Goal: Task Accomplishment & Management: Use online tool/utility

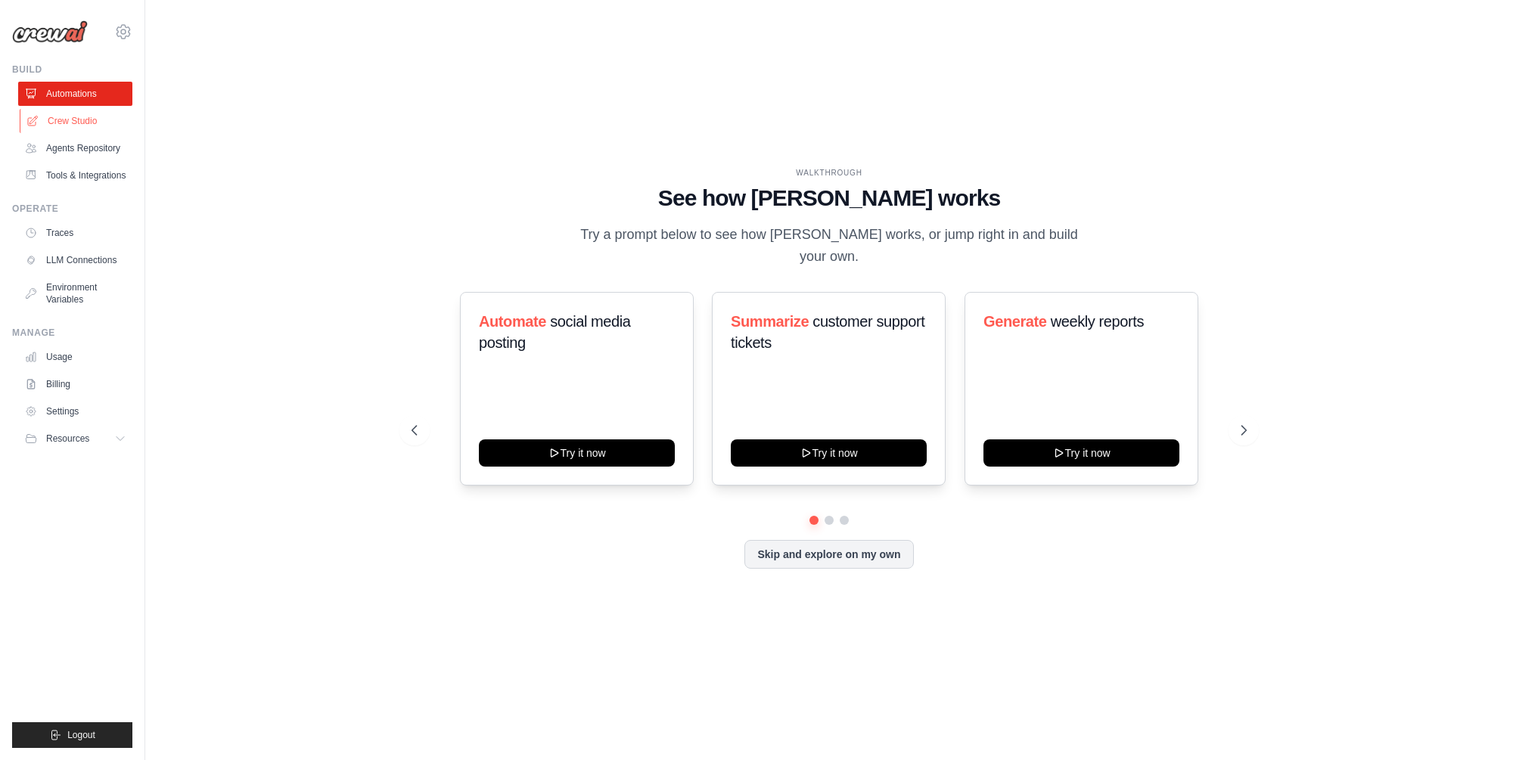
click at [70, 124] on link "Crew Studio" at bounding box center [77, 121] width 114 height 24
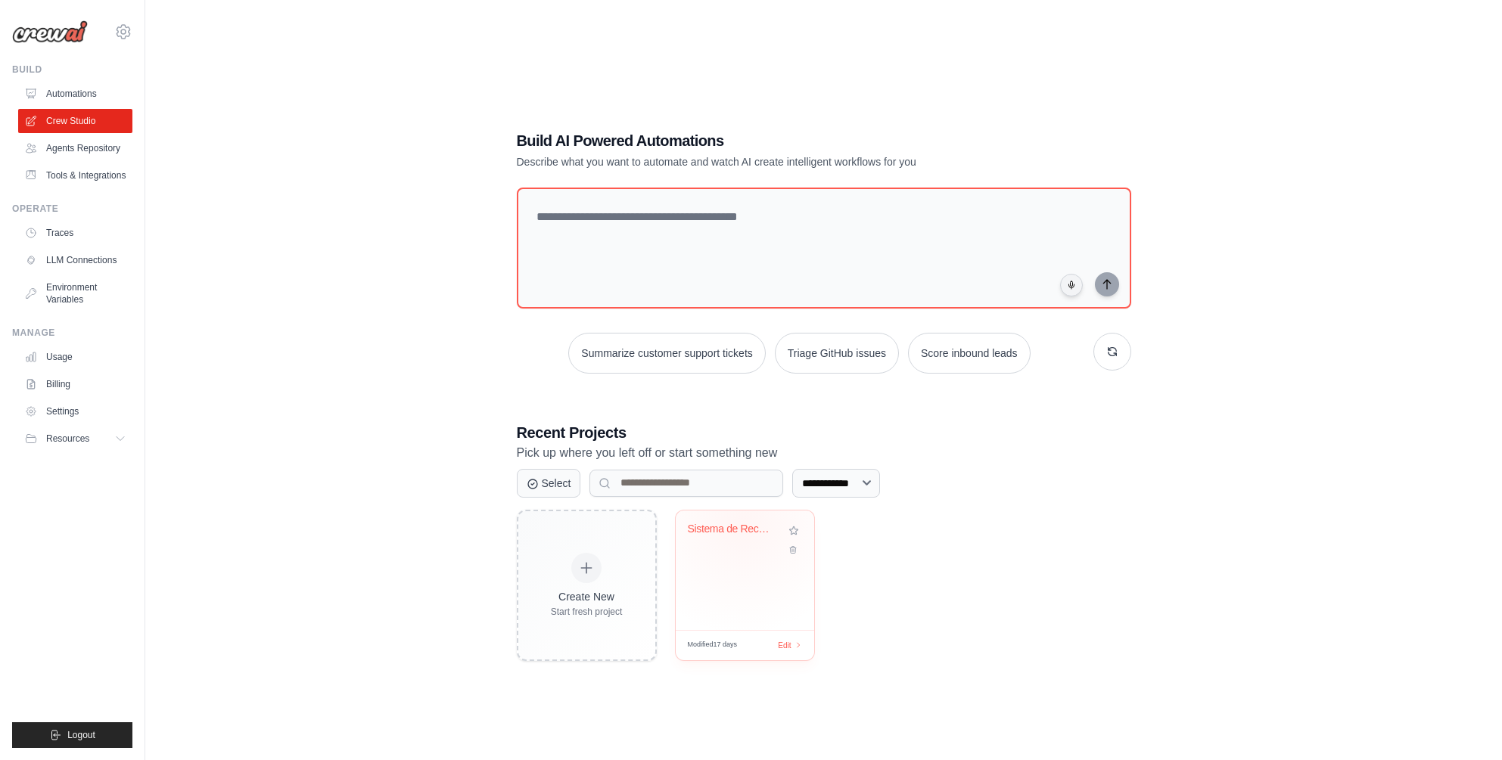
click at [742, 523] on div "Sistema de Recomendacao Personaliza..." at bounding box center [734, 530] width 92 height 14
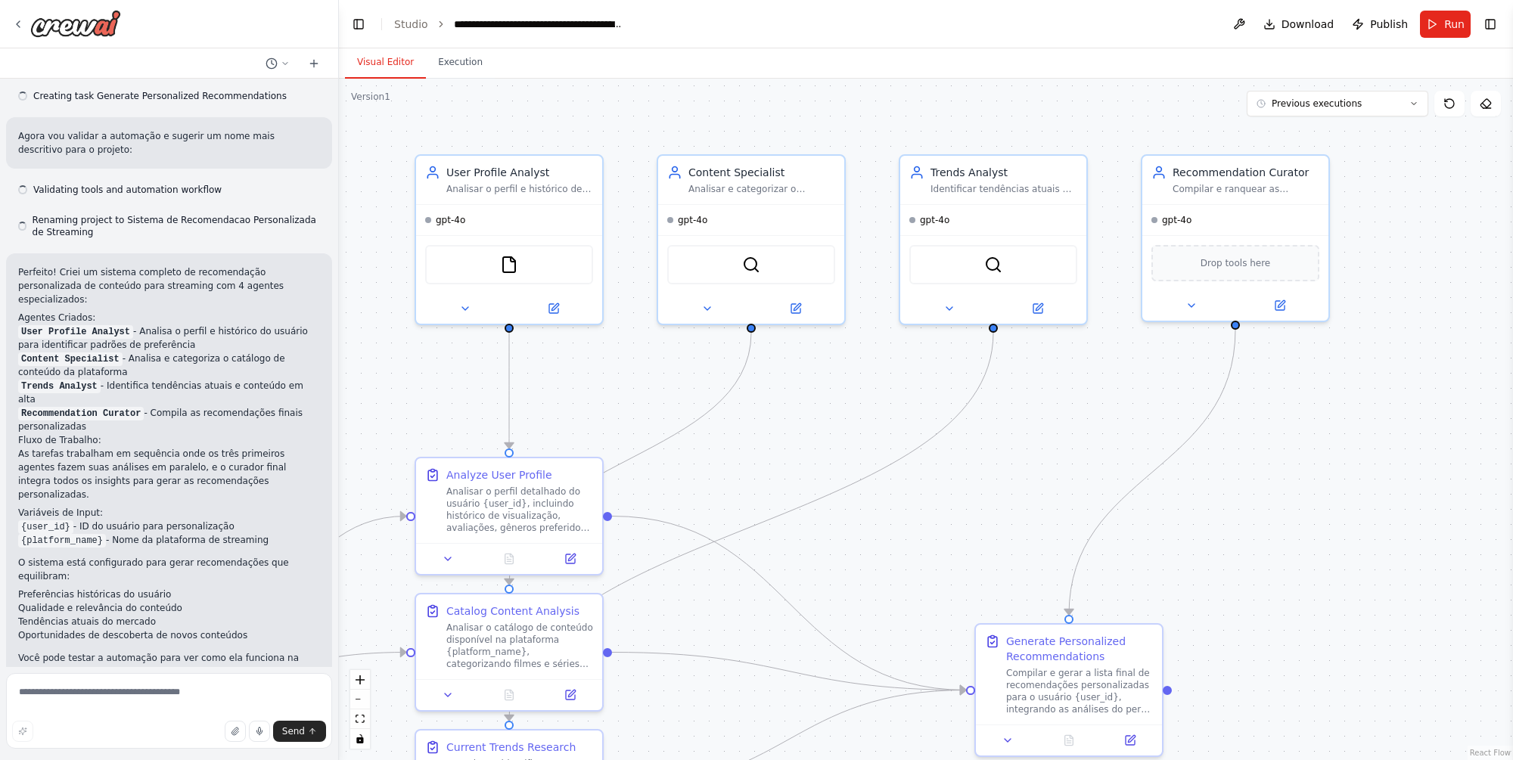
scroll to position [691, 0]
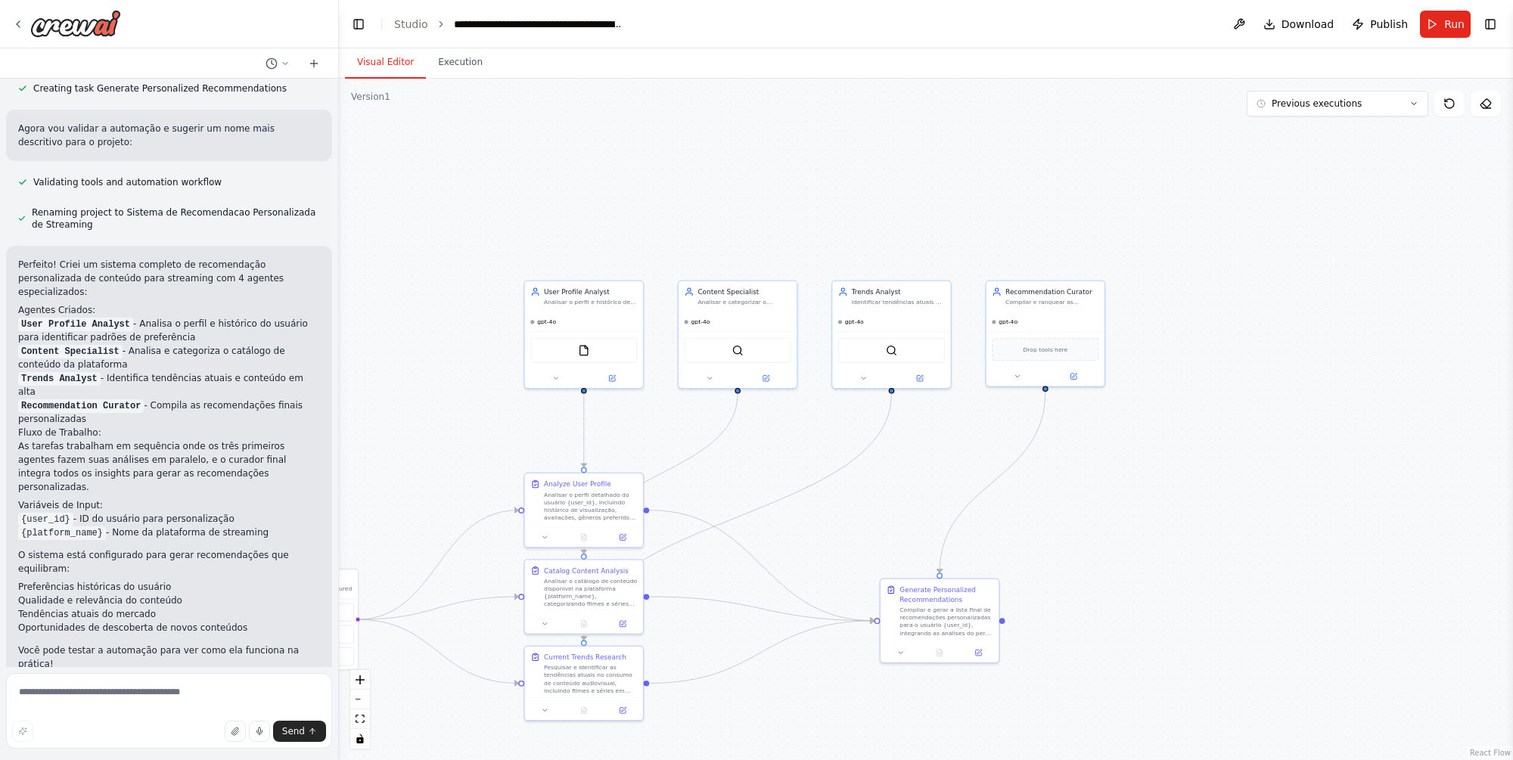
click at [414, 347] on div ".deletable-edge-delete-btn { width: 20px; height: 20px; border: 0px solid #ffff…" at bounding box center [926, 420] width 1174 height 682
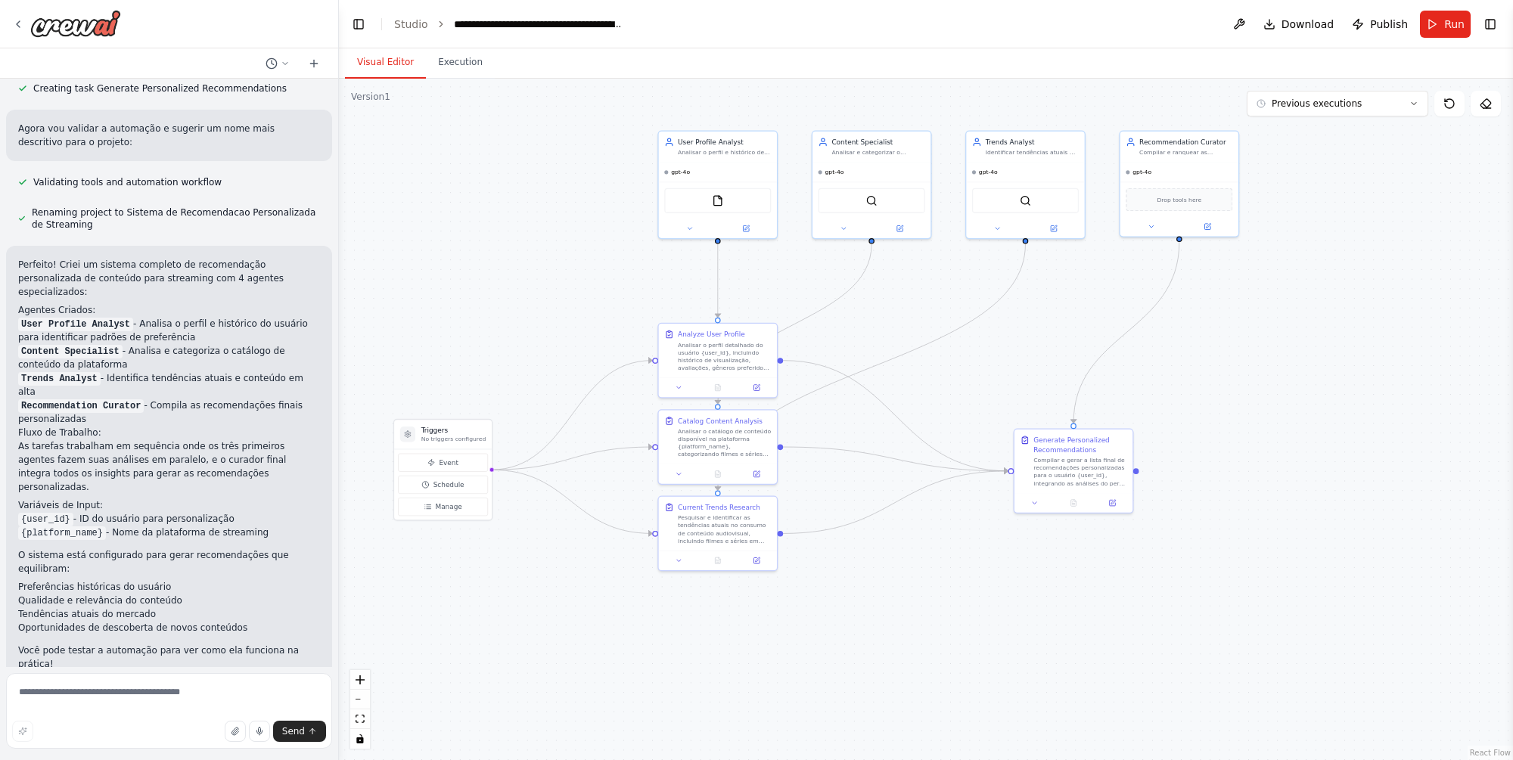
drag, startPoint x: 450, startPoint y: 431, endPoint x: 584, endPoint y: 282, distance: 200.4
click at [584, 282] on div ".deletable-edge-delete-btn { width: 20px; height: 20px; border: 0px solid #ffff…" at bounding box center [926, 420] width 1174 height 682
click at [804, 623] on div ".deletable-edge-delete-btn { width: 20px; height: 20px; border: 0px solid #ffff…" at bounding box center [926, 420] width 1174 height 682
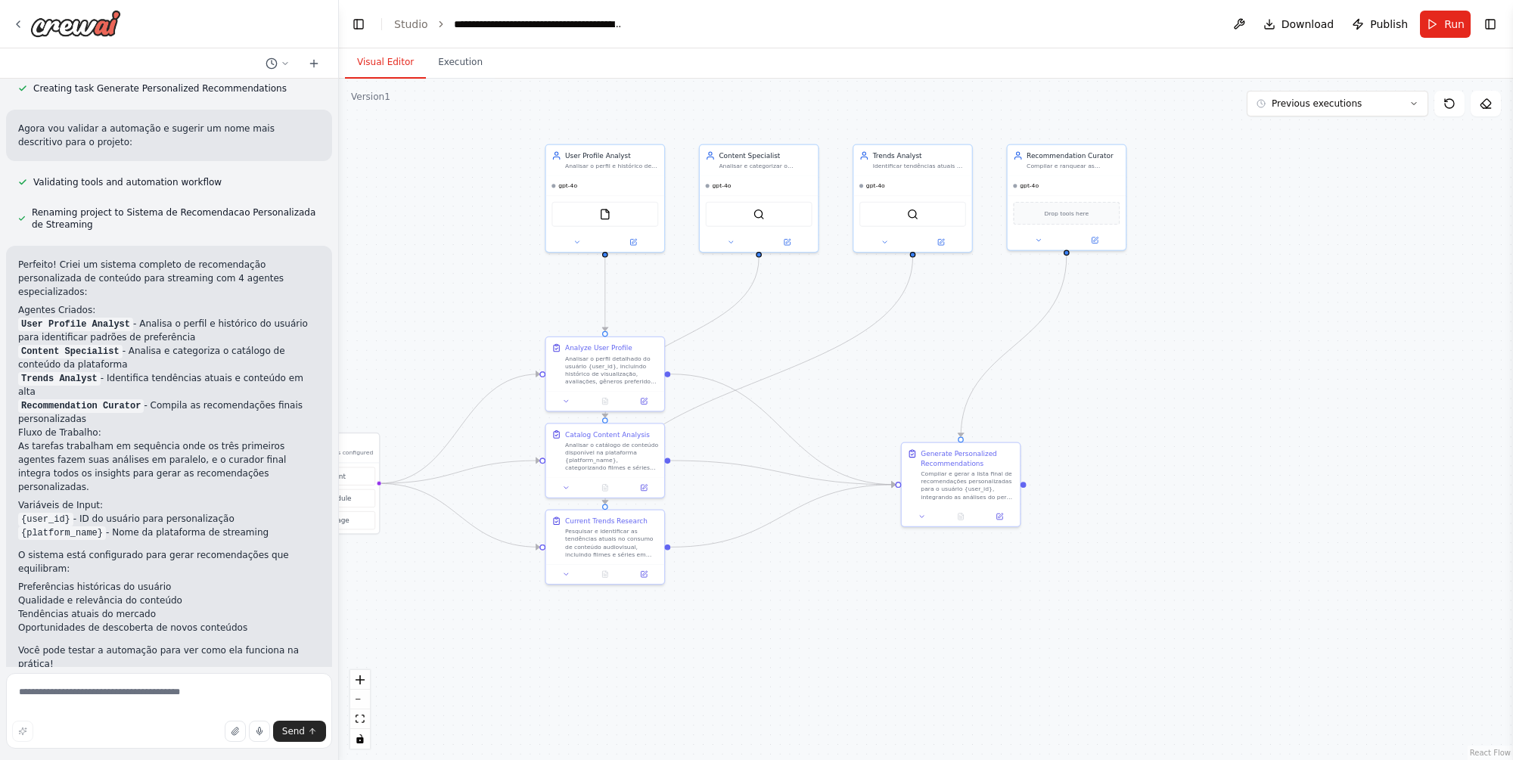
drag, startPoint x: 959, startPoint y: 598, endPoint x: 847, endPoint y: 611, distance: 113.6
click at [847, 611] on div ".deletable-edge-delete-btn { width: 20px; height: 20px; border: 0px solid #ffff…" at bounding box center [926, 420] width 1174 height 682
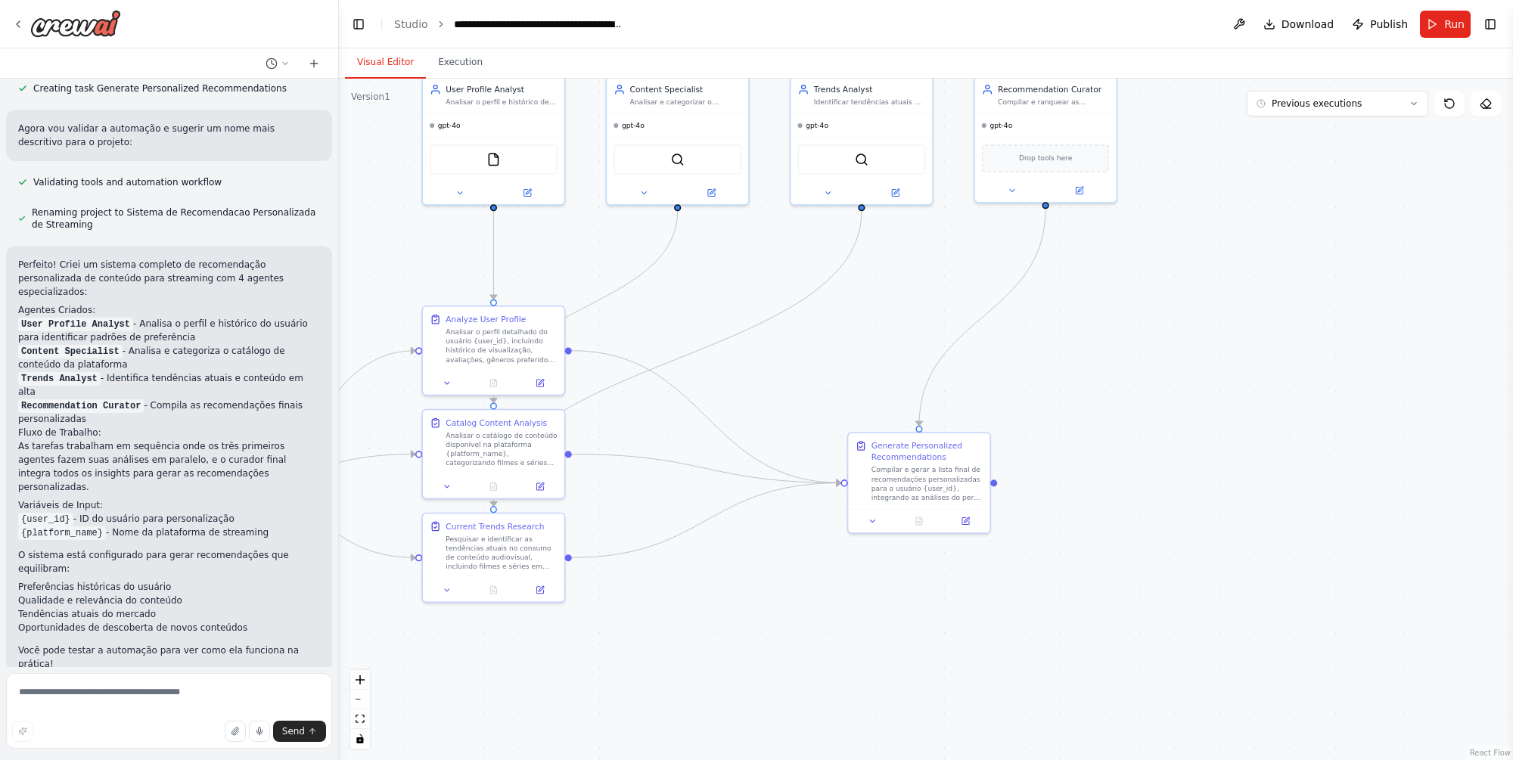
drag, startPoint x: 930, startPoint y: 634, endPoint x: 925, endPoint y: 661, distance: 27.6
click at [925, 661] on div ".deletable-edge-delete-btn { width: 20px; height: 20px; border: 0px solid #ffff…" at bounding box center [926, 420] width 1174 height 682
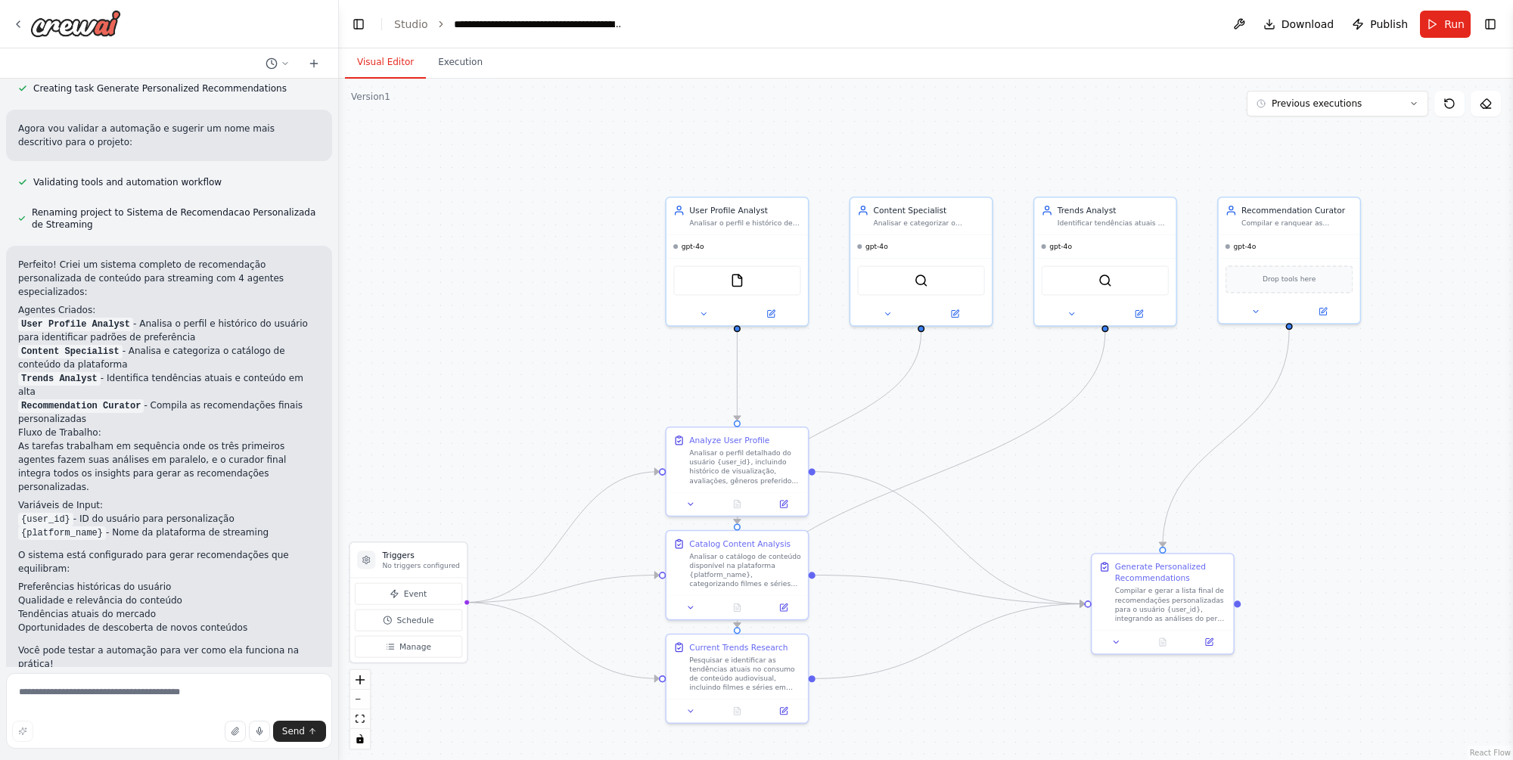
drag, startPoint x: 766, startPoint y: 608, endPoint x: 1009, endPoint y: 729, distance: 272.0
click at [1009, 729] on div ".deletable-edge-delete-btn { width: 20px; height: 20px; border: 0px solid #ffff…" at bounding box center [926, 420] width 1174 height 682
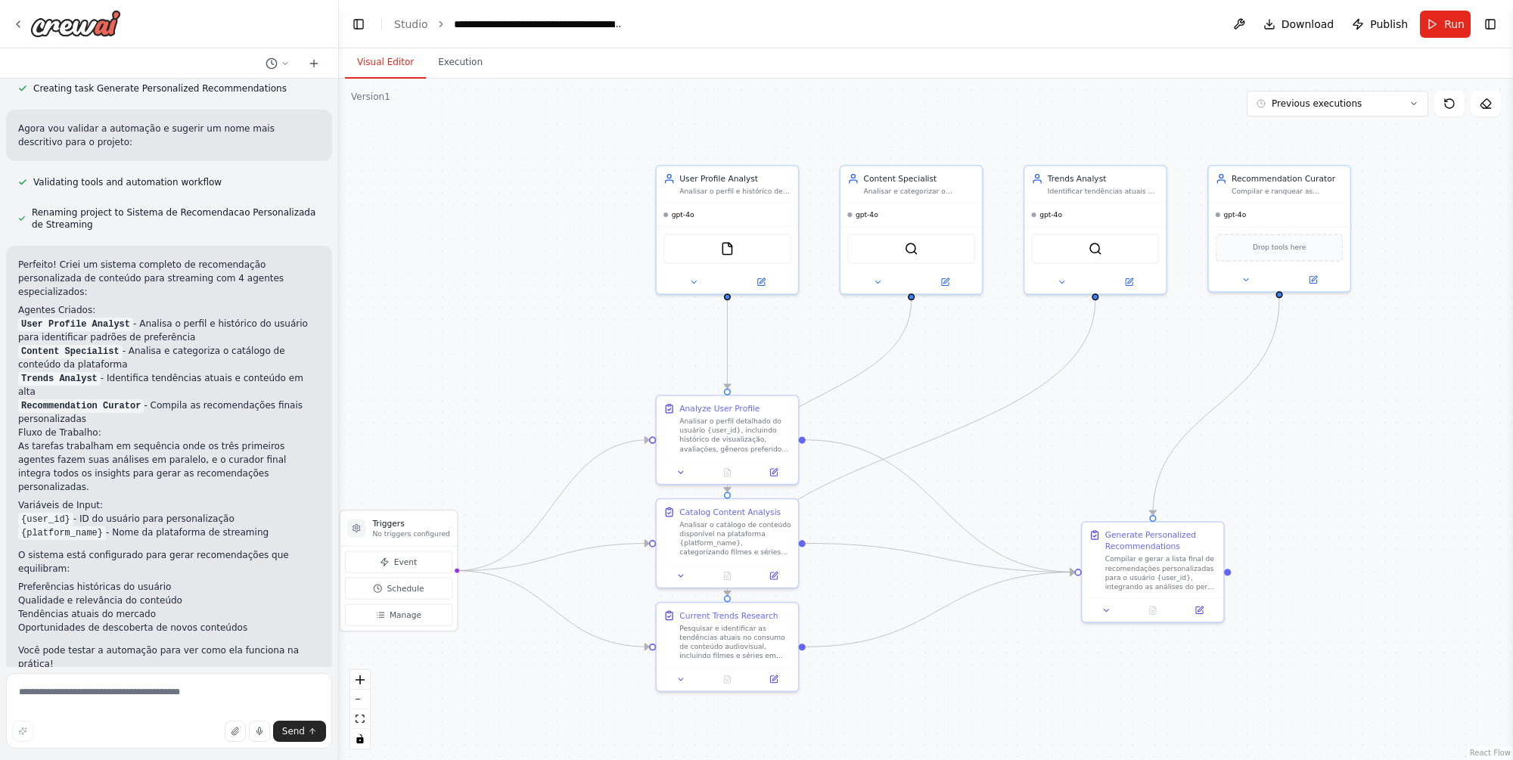
drag, startPoint x: 999, startPoint y: 713, endPoint x: 990, endPoint y: 682, distance: 33.3
click at [990, 682] on div ".deletable-edge-delete-btn { width: 20px; height: 20px; border: 0px solid #ffff…" at bounding box center [926, 420] width 1174 height 682
